Goal: Check status: Check status

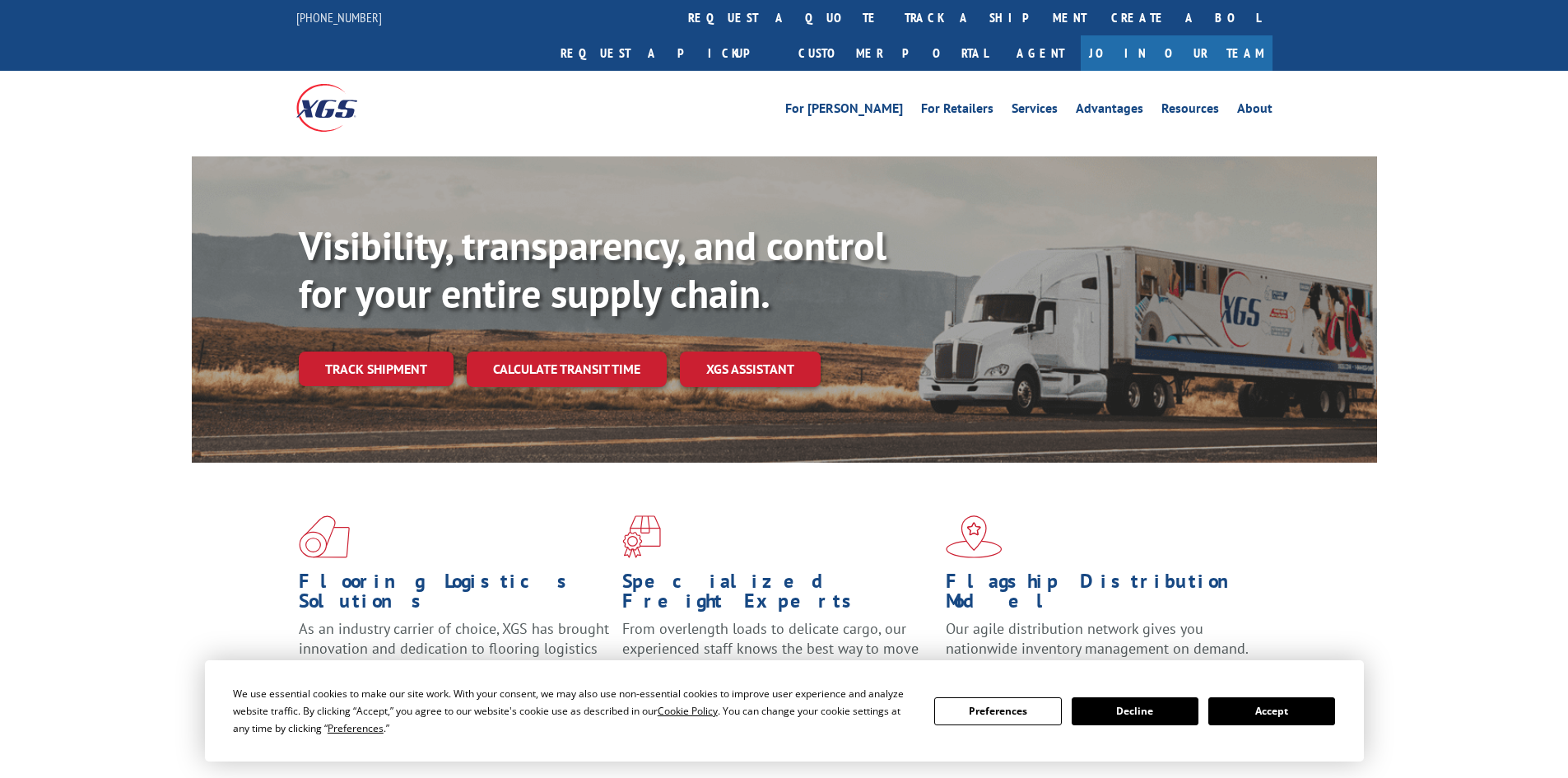
click at [411, 352] on link "Track shipment" at bounding box center [376, 369] width 155 height 35
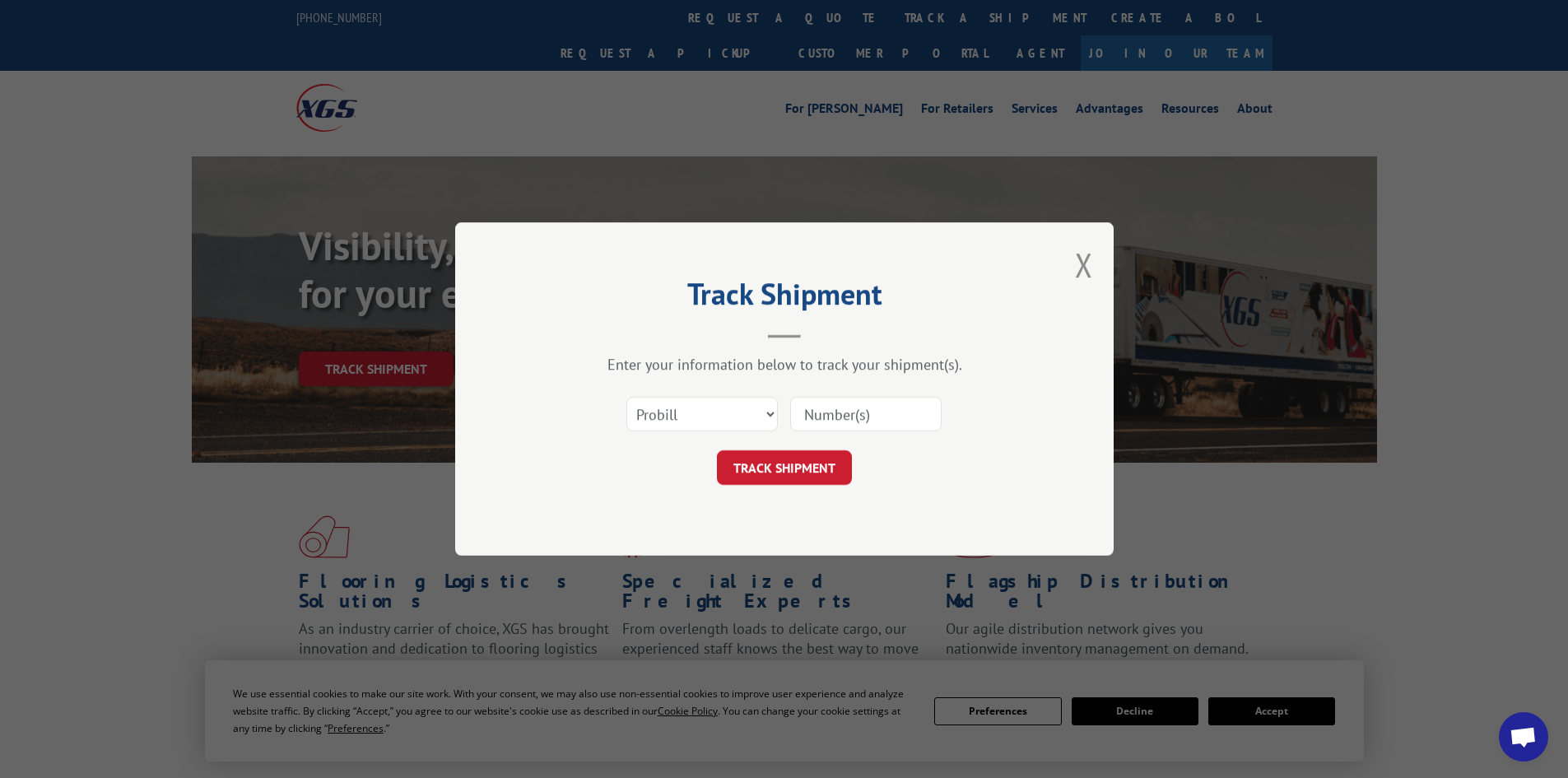
drag, startPoint x: 673, startPoint y: 396, endPoint x: 675, endPoint y: 406, distance: 10.2
click at [673, 396] on div "Select category... Probill BOL PO" at bounding box center [702, 414] width 150 height 38
click at [677, 420] on select "Select category... Probill BOL PO" at bounding box center [702, 413] width 151 height 35
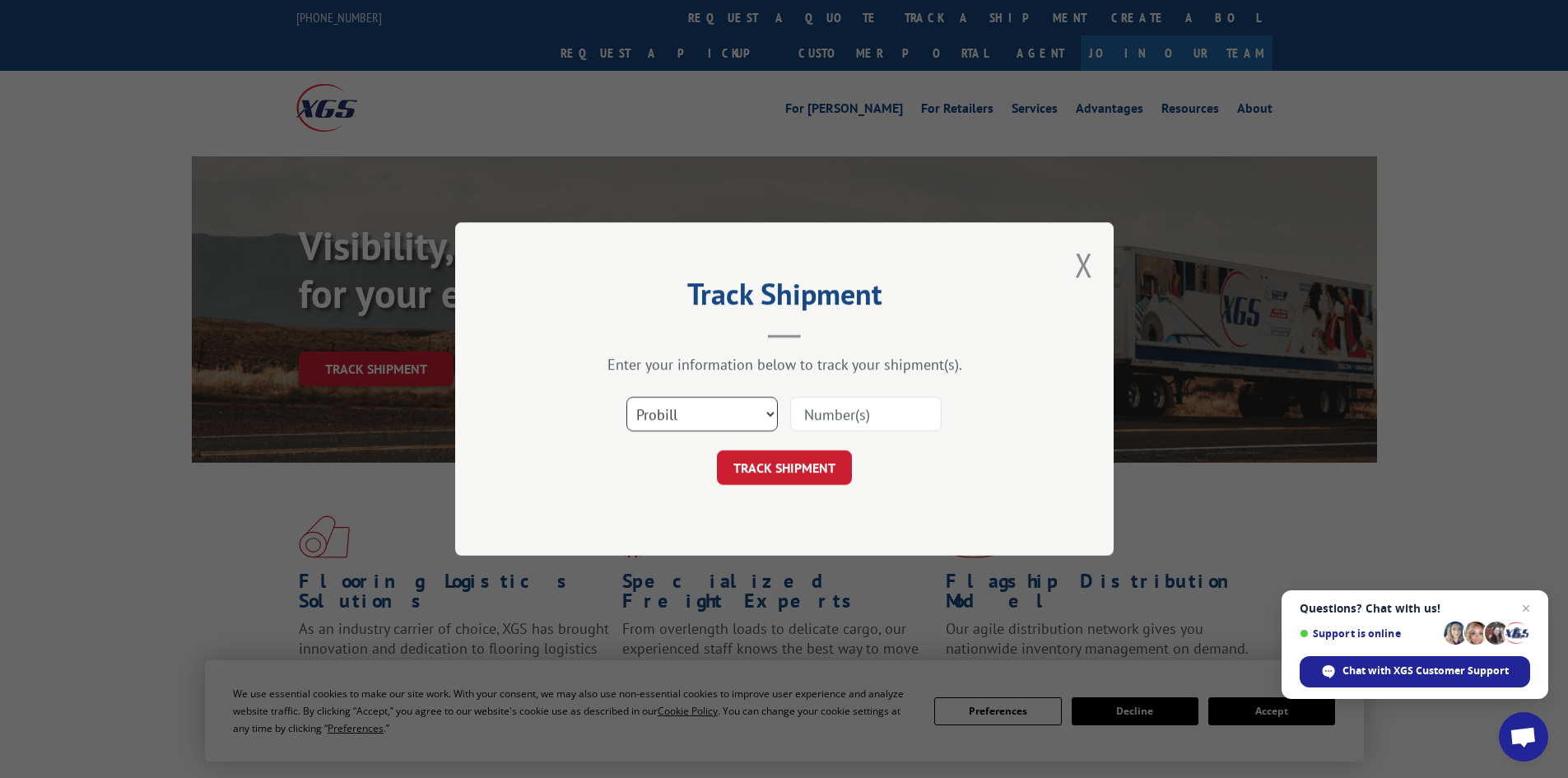
select select "bol"
click at [627, 396] on select "Select category... Probill BOL PO" at bounding box center [702, 413] width 151 height 35
click at [834, 413] on input at bounding box center [866, 413] width 151 height 35
paste input "6860991"
type input "6860991"
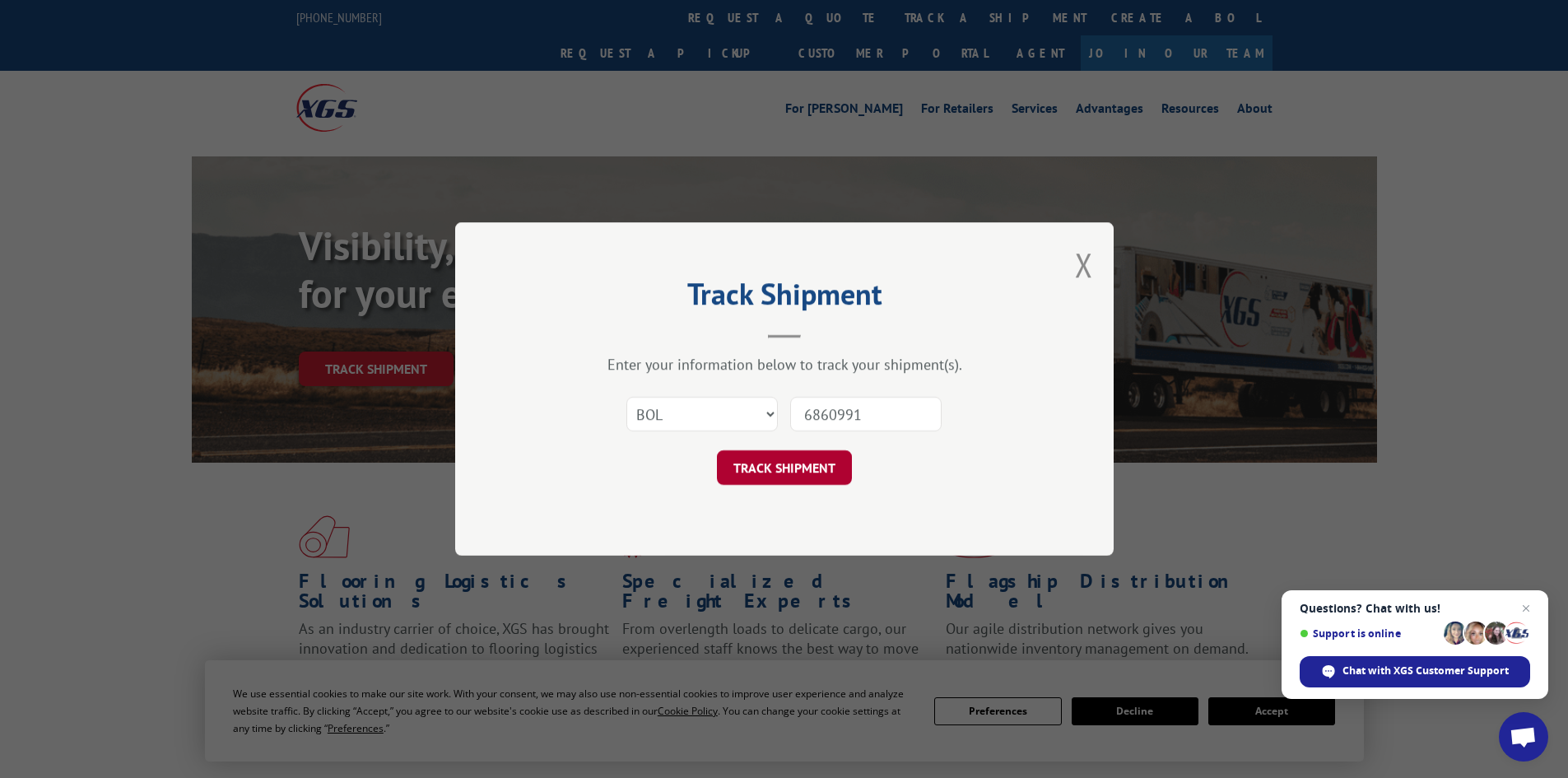
click at [800, 467] on button "TRACK SHIPMENT" at bounding box center [784, 467] width 135 height 35
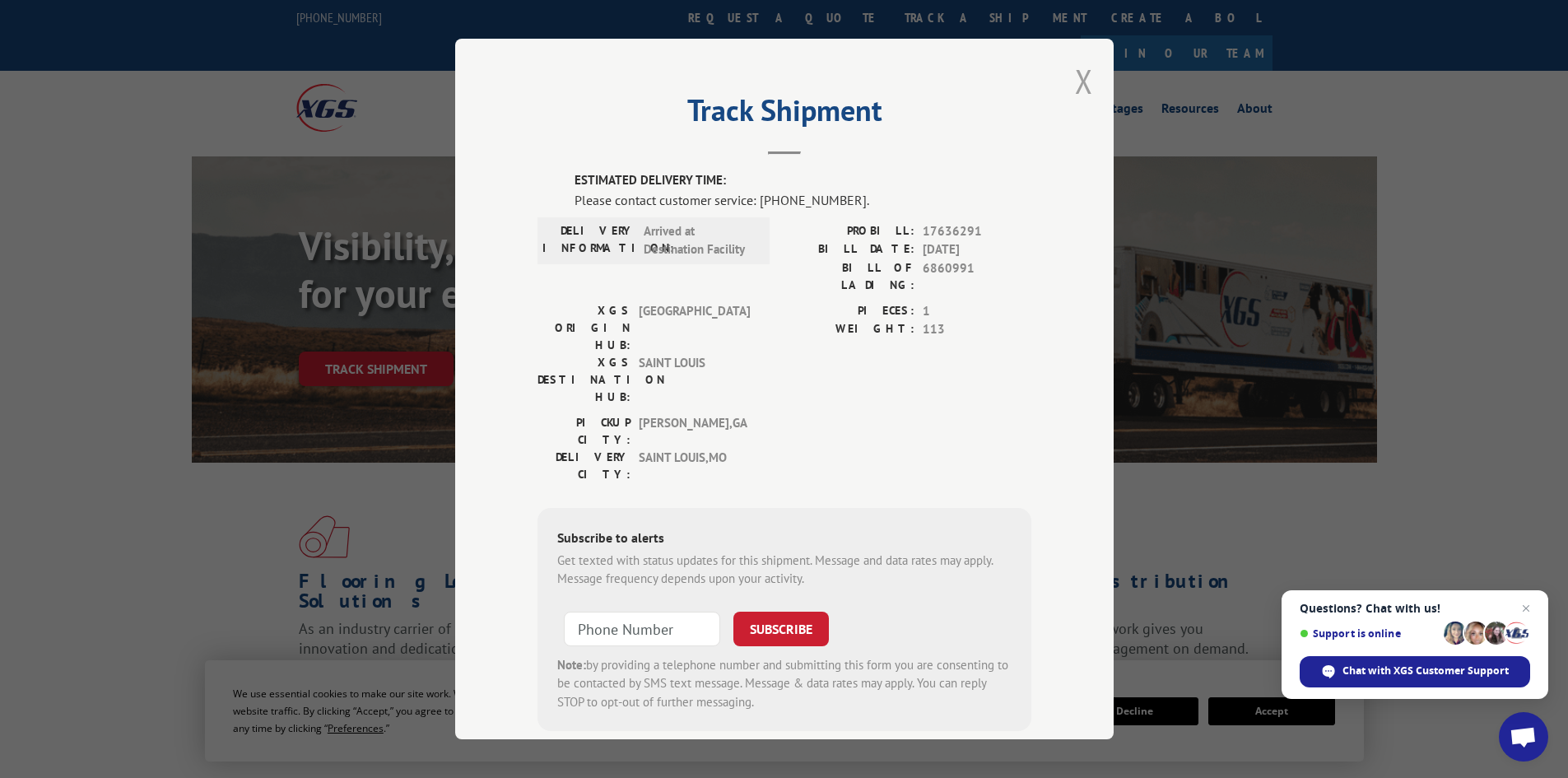
click at [1077, 84] on button "Close modal" at bounding box center [1083, 81] width 18 height 44
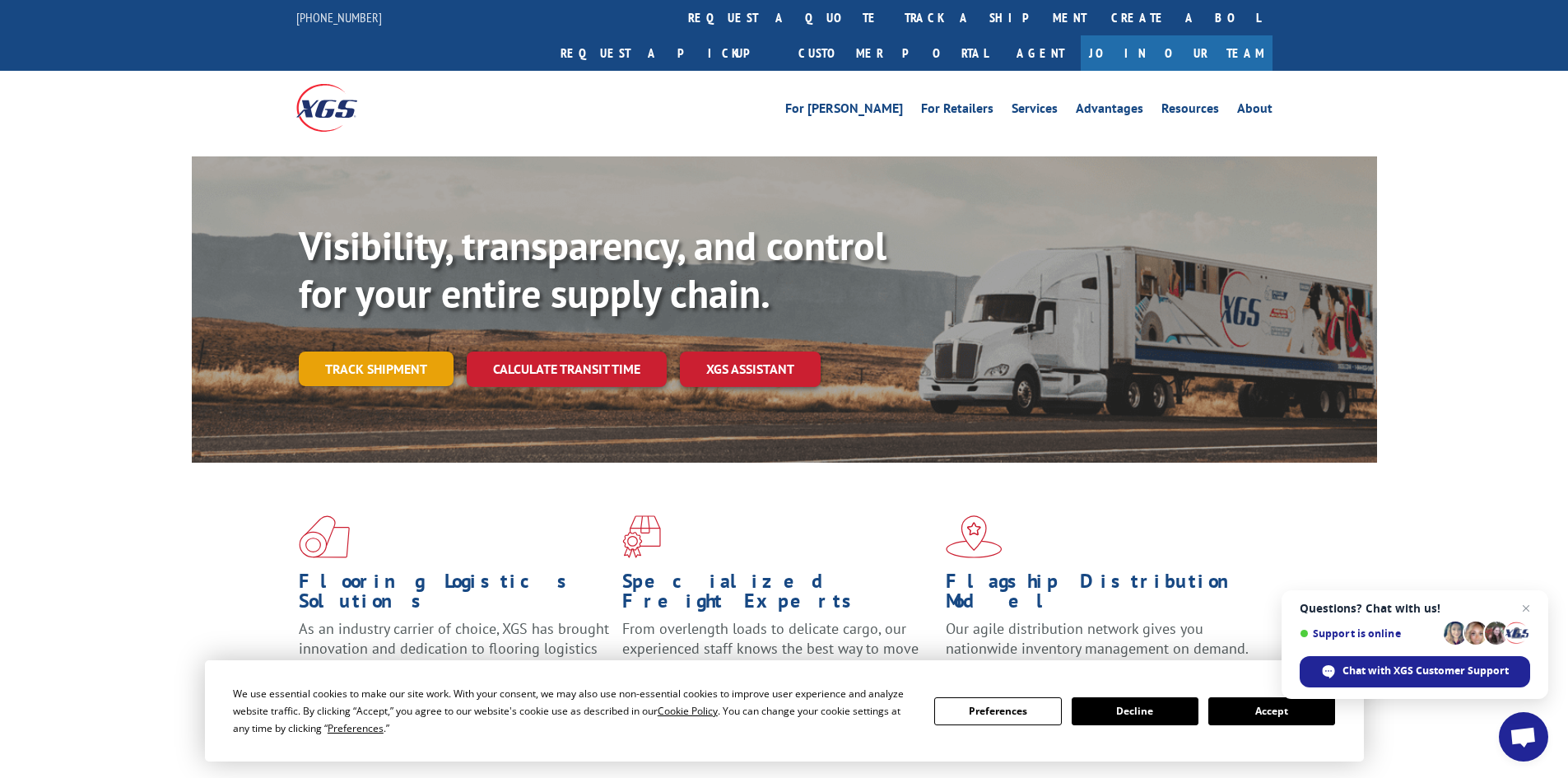
click at [398, 352] on link "Track shipment" at bounding box center [376, 369] width 155 height 35
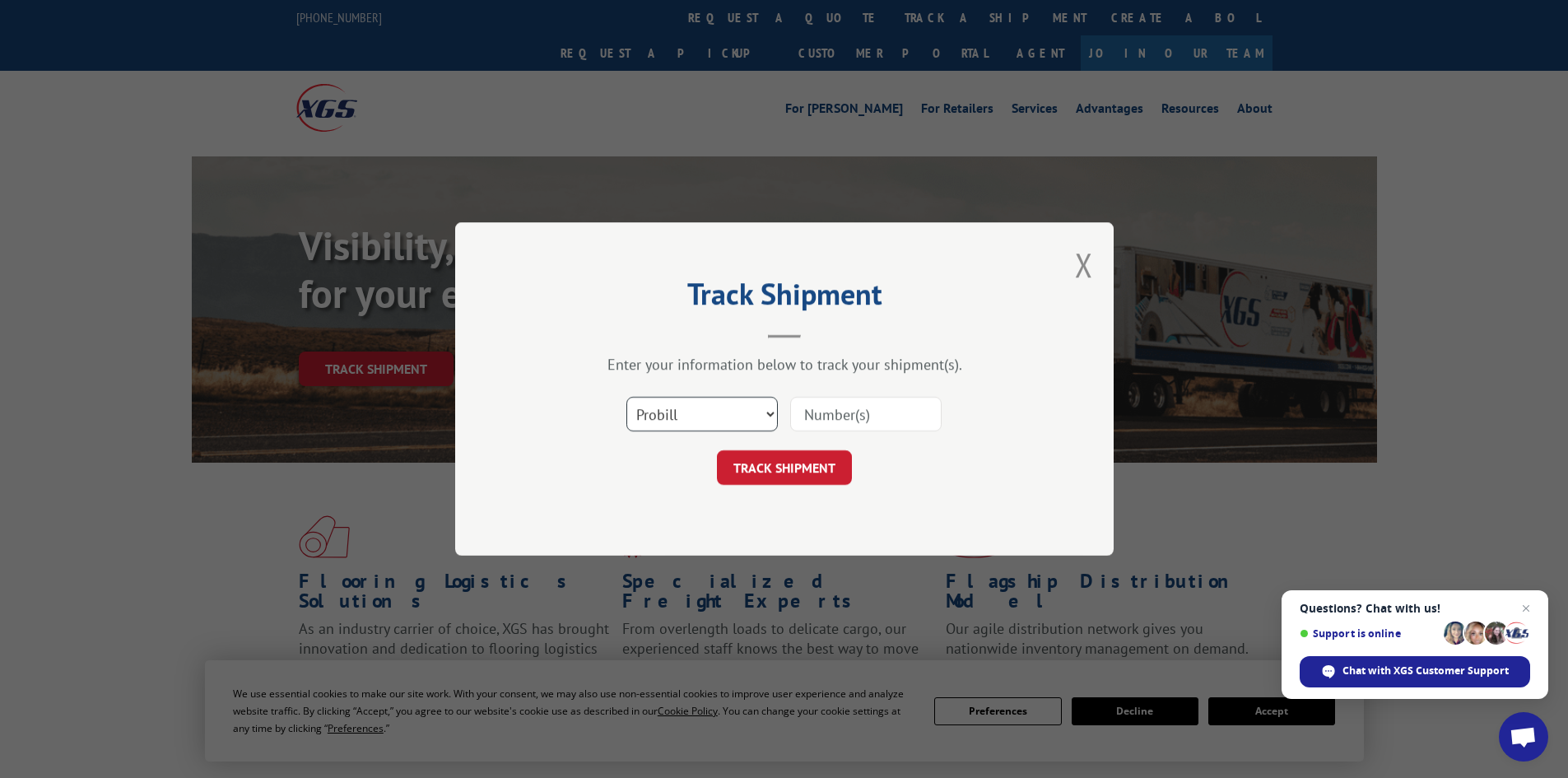
click at [696, 412] on select "Select category... Probill BOL PO" at bounding box center [702, 413] width 151 height 35
select select "bol"
click at [627, 396] on select "Select category... Probill BOL PO" at bounding box center [702, 413] width 151 height 35
click at [808, 416] on input at bounding box center [866, 413] width 151 height 35
paste input "6860991"
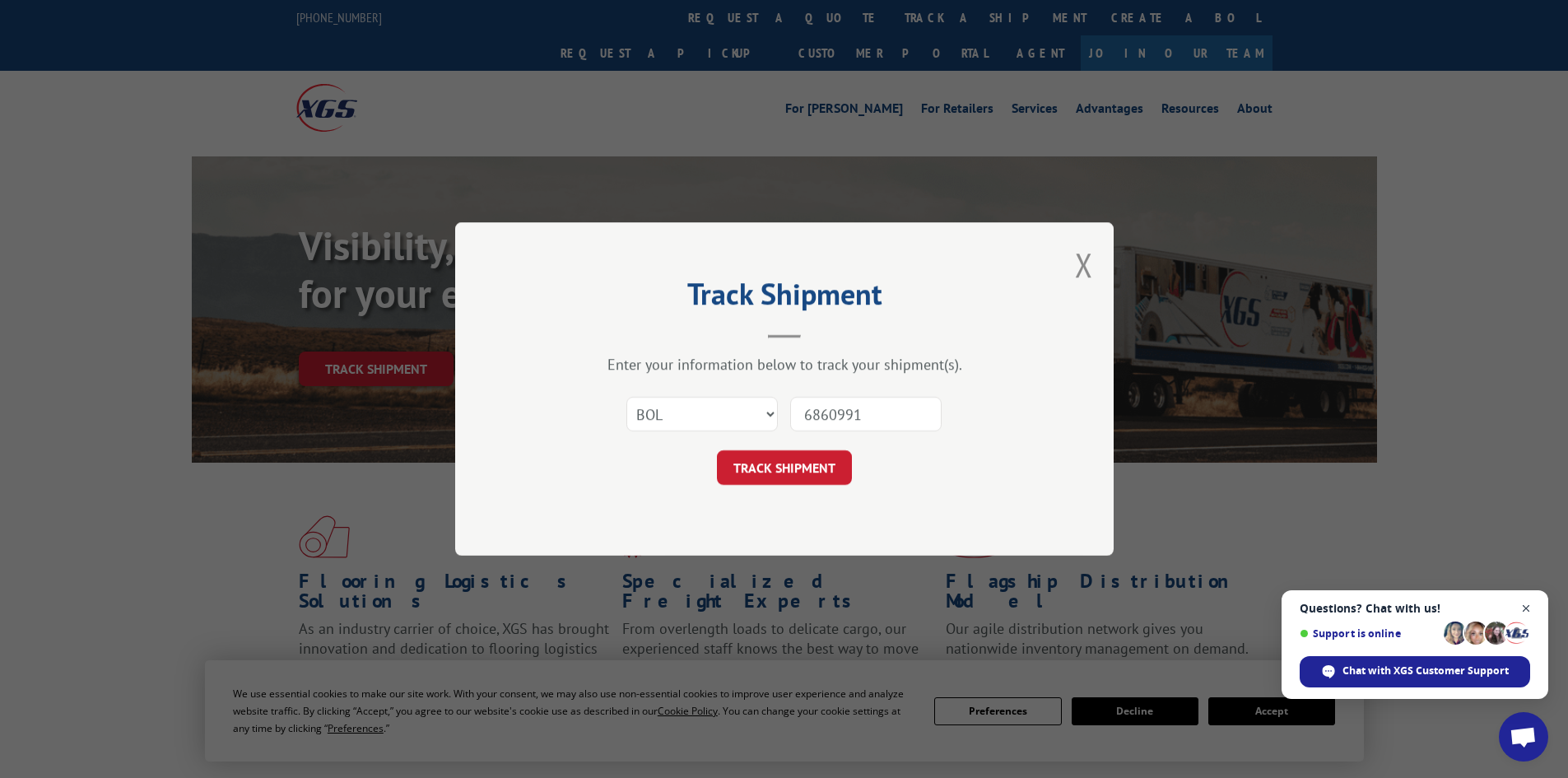
type input "6860991"
click at [1525, 608] on span "Close chat" at bounding box center [1526, 609] width 21 height 21
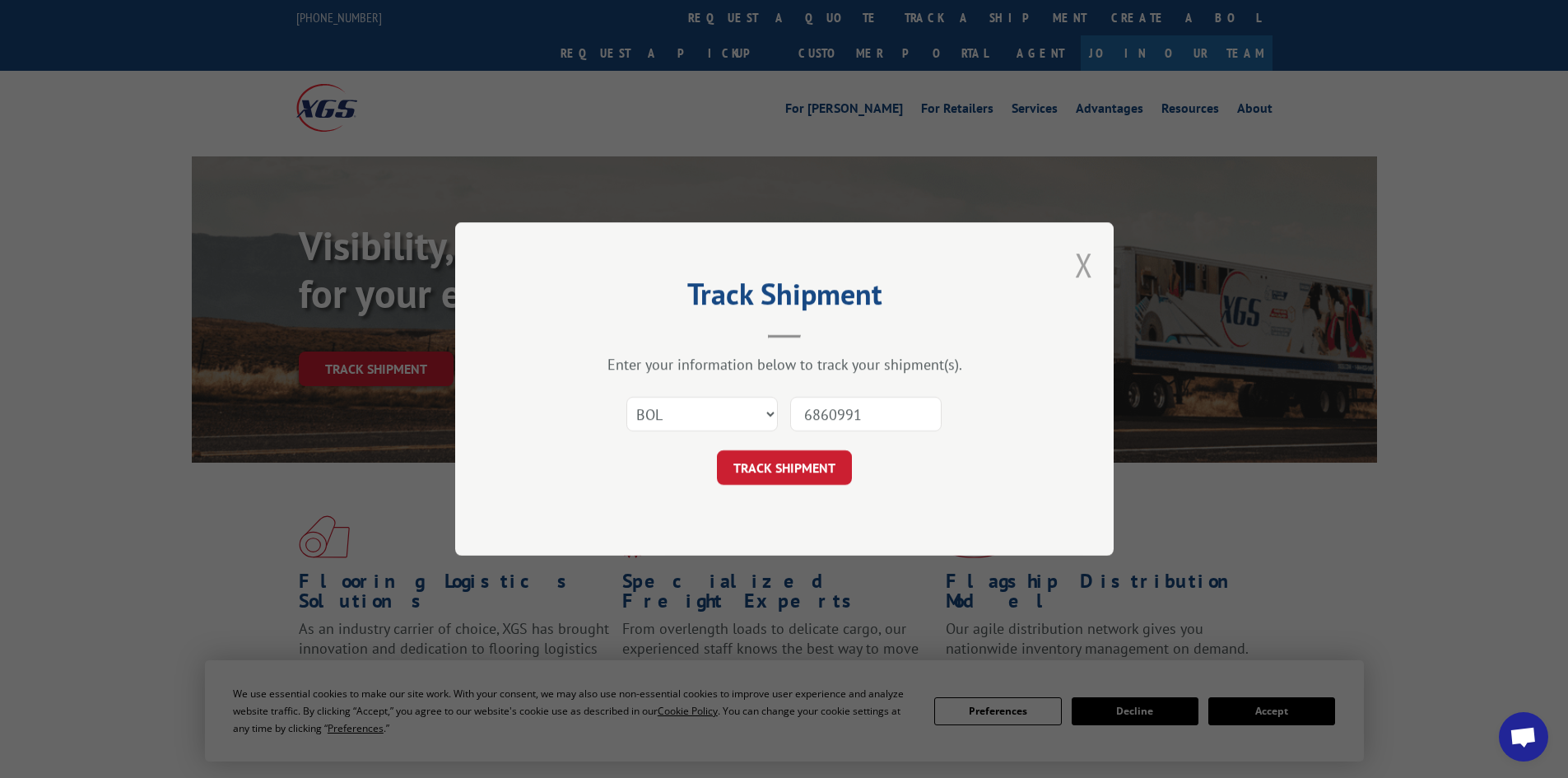
click at [1081, 265] on button "Close modal" at bounding box center [1083, 264] width 18 height 44
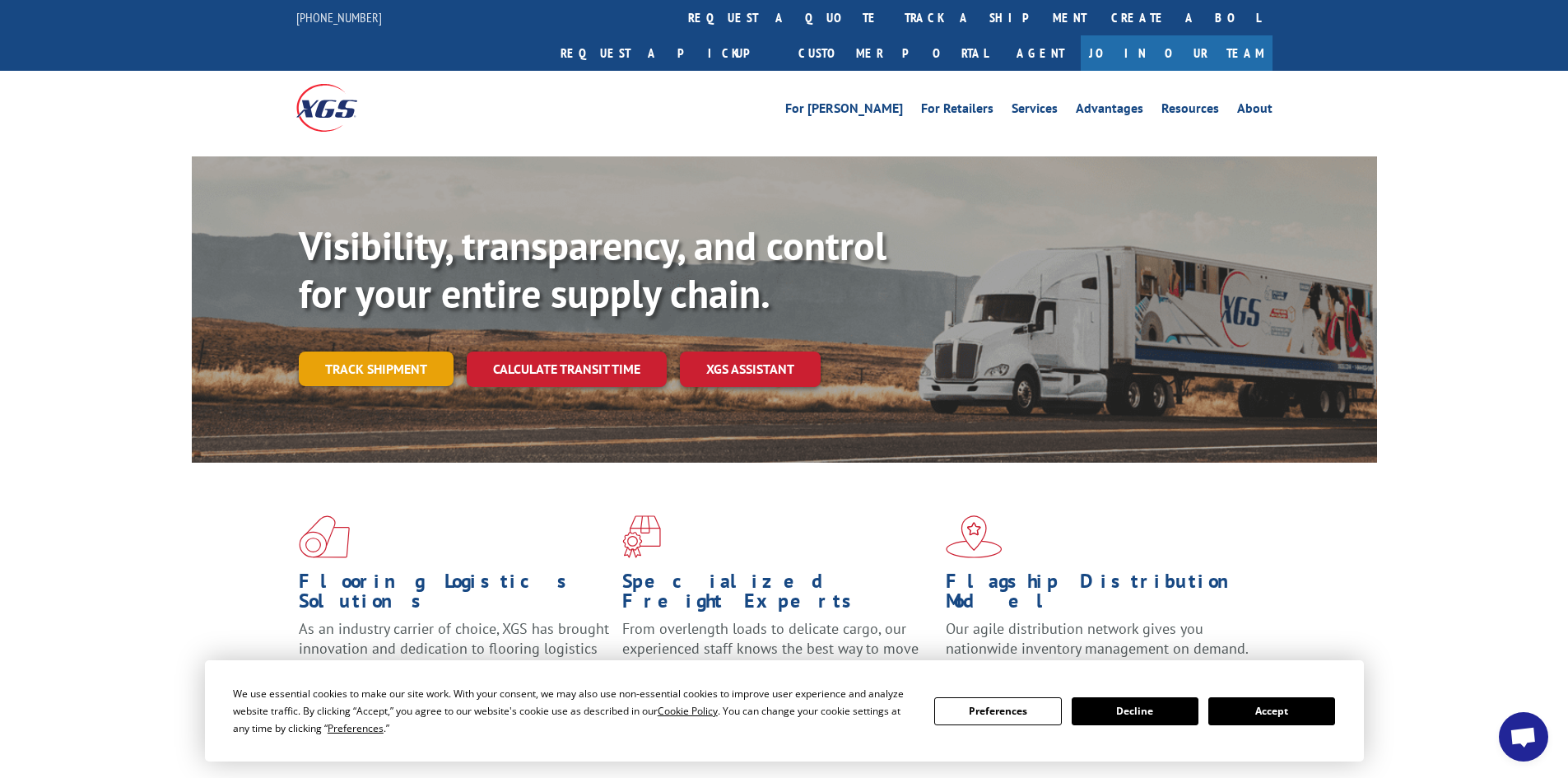
click at [377, 352] on link "Track shipment" at bounding box center [376, 369] width 155 height 35
